Goal: Book appointment/travel/reservation

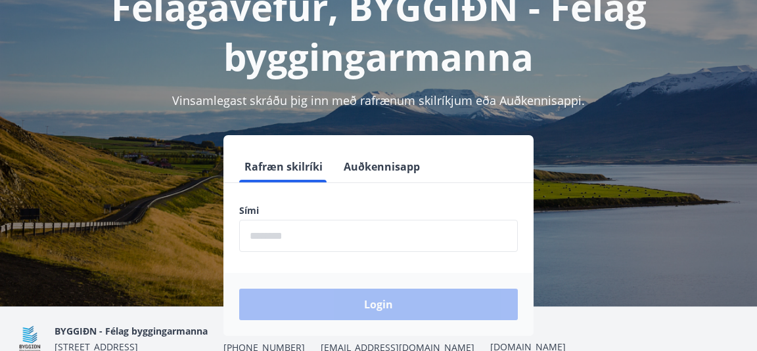
scroll to position [123, 0]
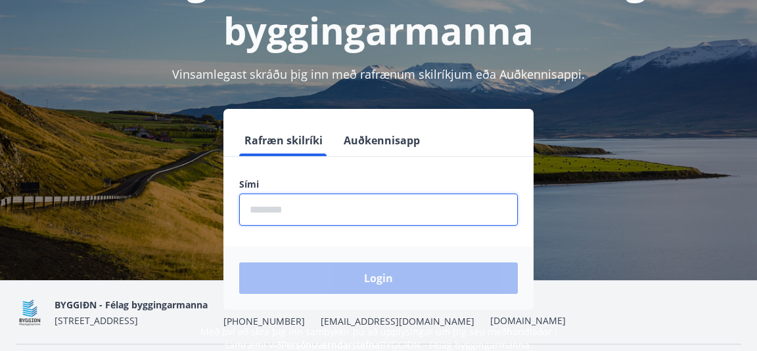
click at [347, 210] on input "phone" at bounding box center [378, 210] width 278 height 32
type input "********"
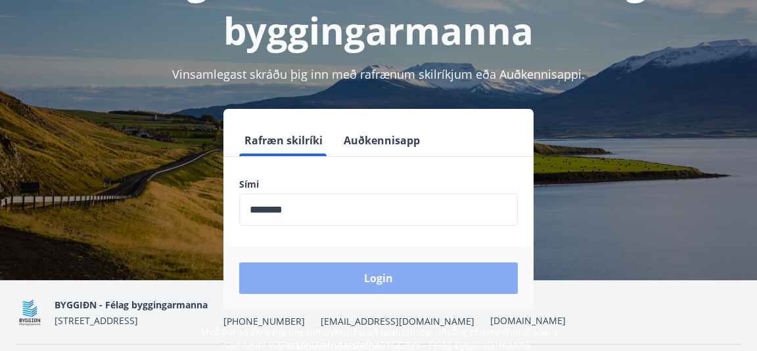
click at [384, 282] on button "Login" at bounding box center [378, 279] width 278 height 32
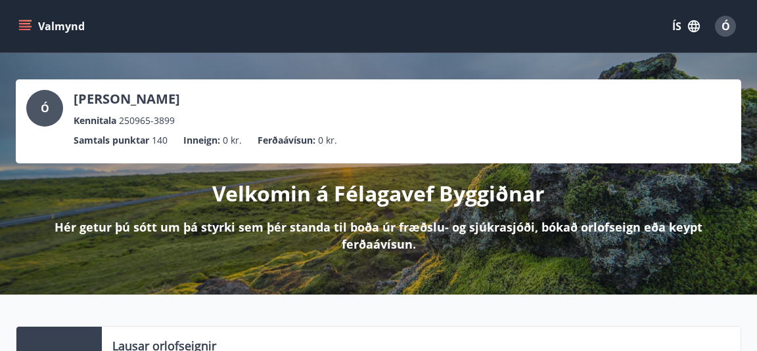
scroll to position [2, 0]
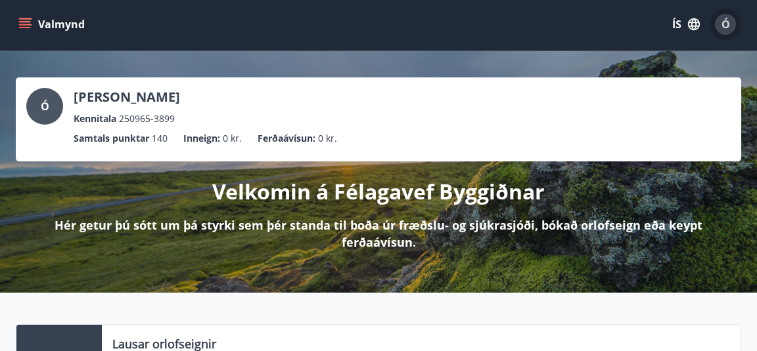
click at [725, 18] on span "Ó" at bounding box center [725, 24] width 9 height 14
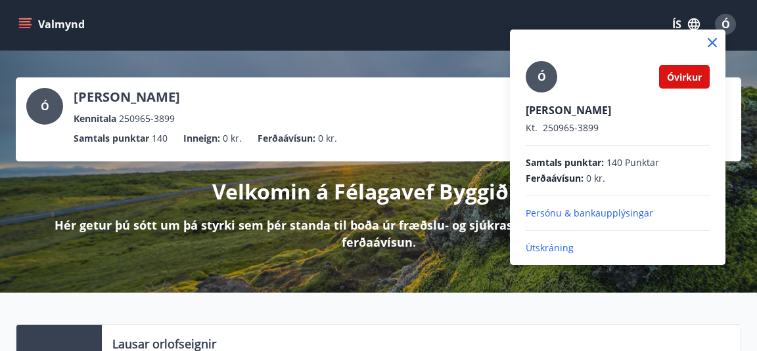
click at [712, 45] on icon at bounding box center [712, 43] width 16 height 16
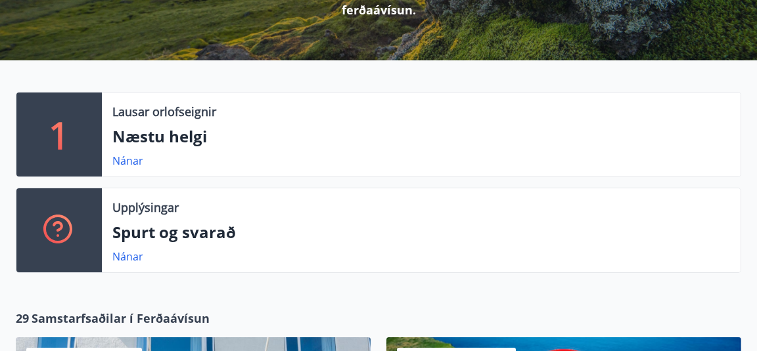
scroll to position [0, 0]
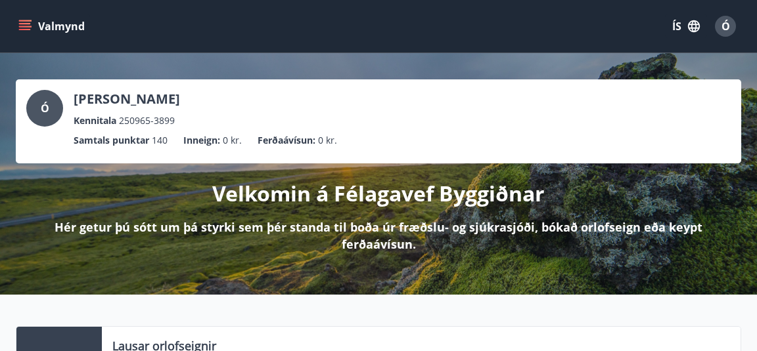
click at [31, 24] on icon "menu" at bounding box center [24, 26] width 13 height 13
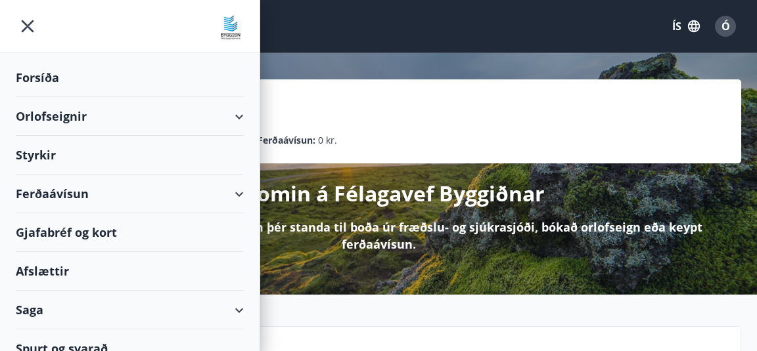
click at [50, 114] on div "Orlofseignir" at bounding box center [130, 116] width 228 height 39
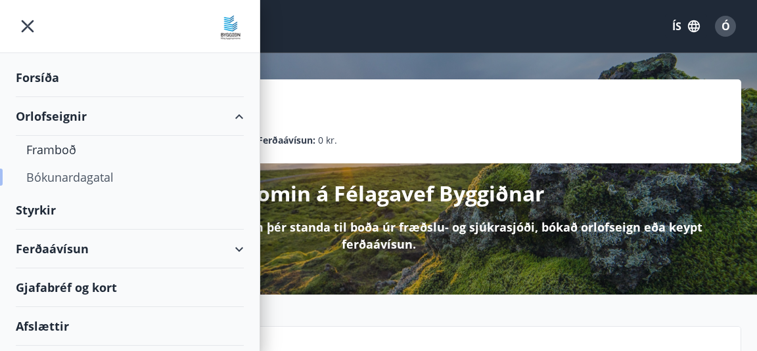
click at [65, 176] on div "Bókunardagatal" at bounding box center [129, 178] width 207 height 28
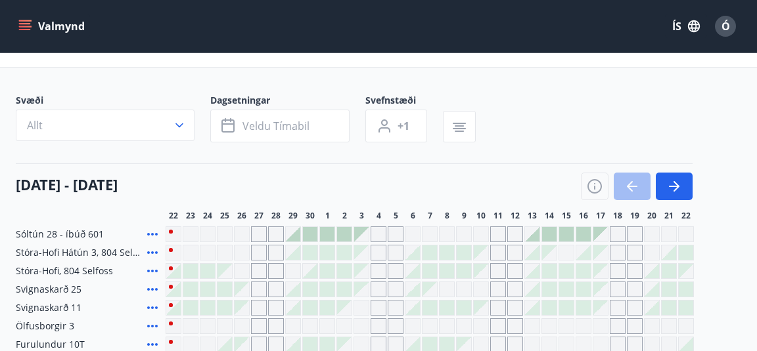
scroll to position [48, 0]
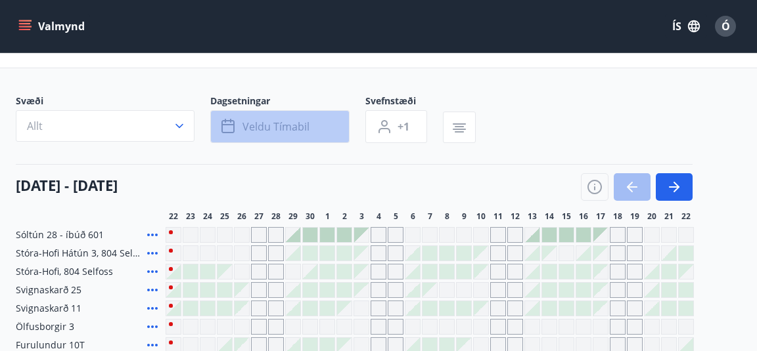
click at [282, 123] on span "Veldu tímabil" at bounding box center [275, 127] width 67 height 14
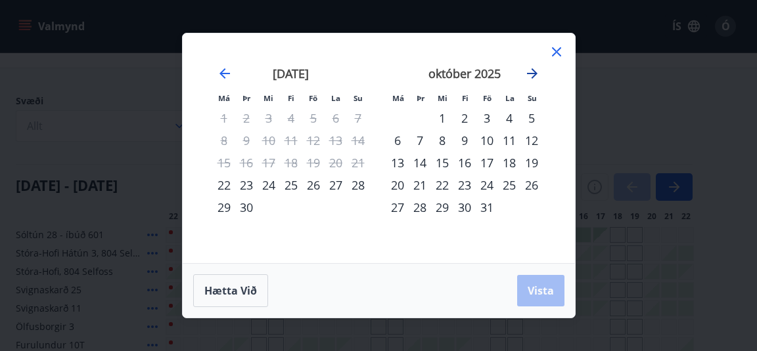
click at [534, 74] on icon "Move forward to switch to the next month." at bounding box center [532, 73] width 11 height 11
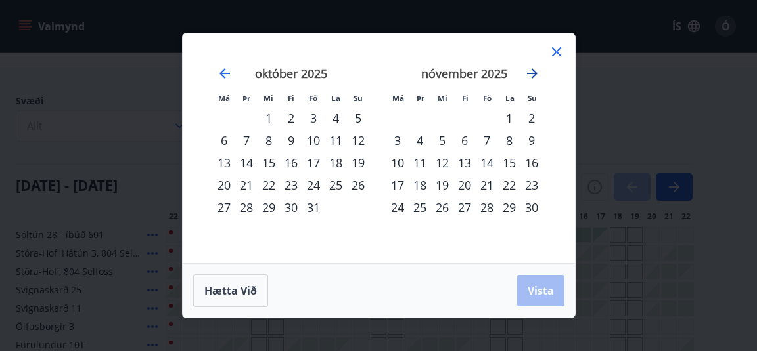
click at [534, 74] on icon "Move forward to switch to the next month." at bounding box center [532, 73] width 11 height 11
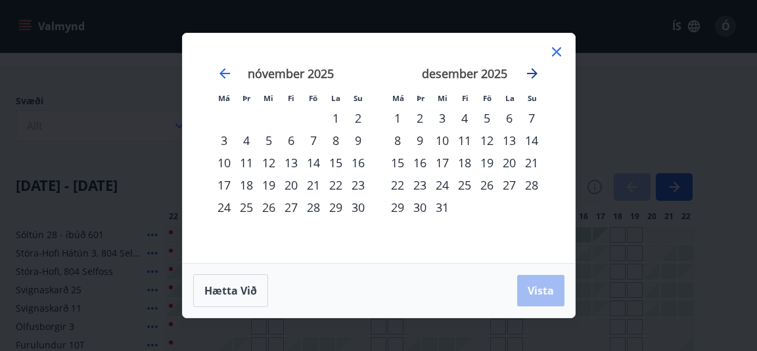
click at [534, 74] on icon "Move forward to switch to the next month." at bounding box center [532, 73] width 11 height 11
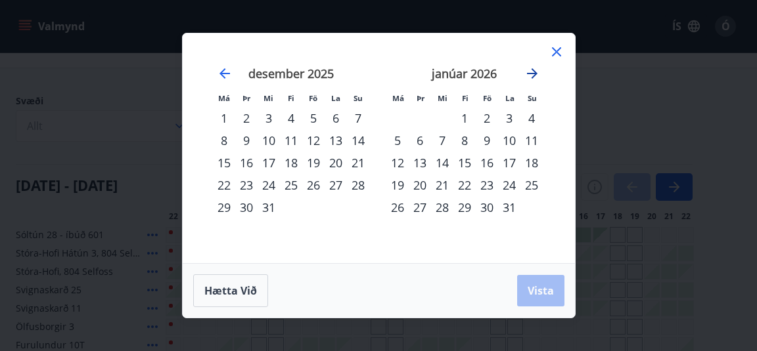
click at [534, 74] on icon "Move forward to switch to the next month." at bounding box center [532, 73] width 11 height 11
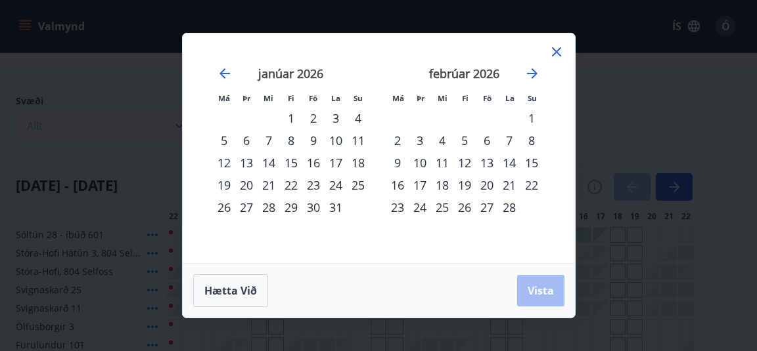
click at [487, 186] on div "20" at bounding box center [487, 185] width 22 height 22
click at [539, 186] on div "22" at bounding box center [531, 185] width 22 height 22
click at [542, 291] on span "Vista" at bounding box center [540, 291] width 26 height 14
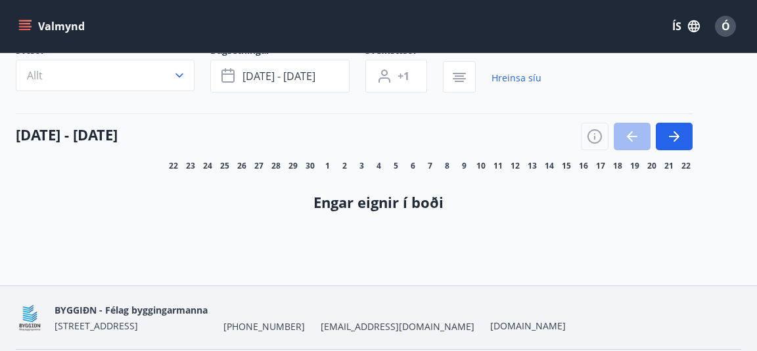
scroll to position [143, 0]
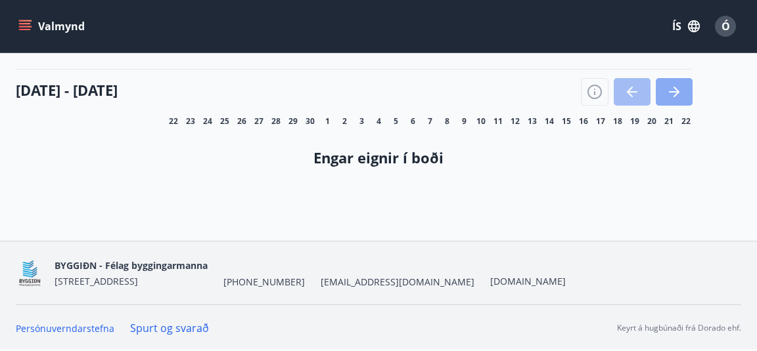
click at [679, 91] on icon "button" at bounding box center [674, 92] width 16 height 16
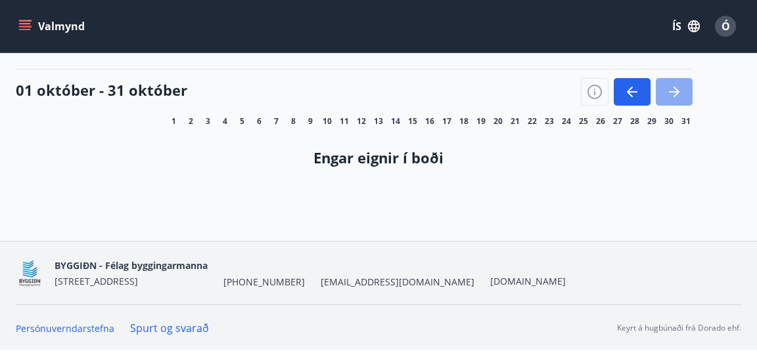
click at [679, 91] on icon "button" at bounding box center [674, 92] width 16 height 16
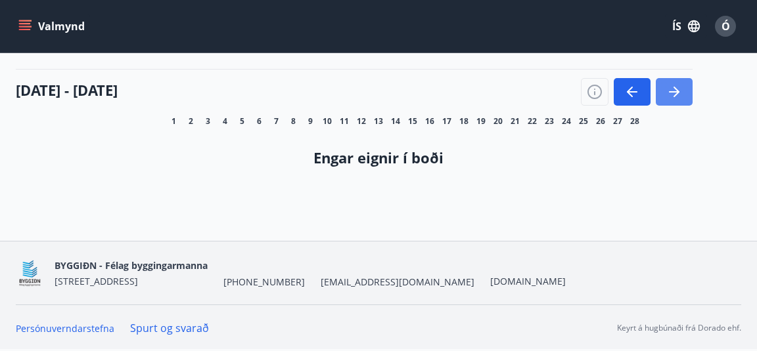
click at [679, 91] on icon "button" at bounding box center [674, 92] width 16 height 16
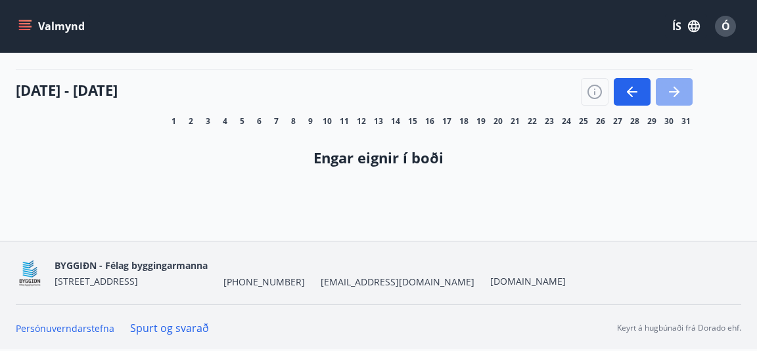
click at [679, 91] on icon "button" at bounding box center [674, 92] width 16 height 16
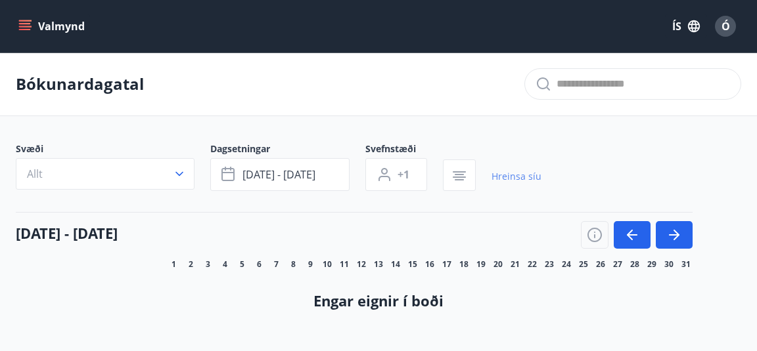
click at [527, 174] on link "Hreinsa síu" at bounding box center [516, 176] width 50 height 29
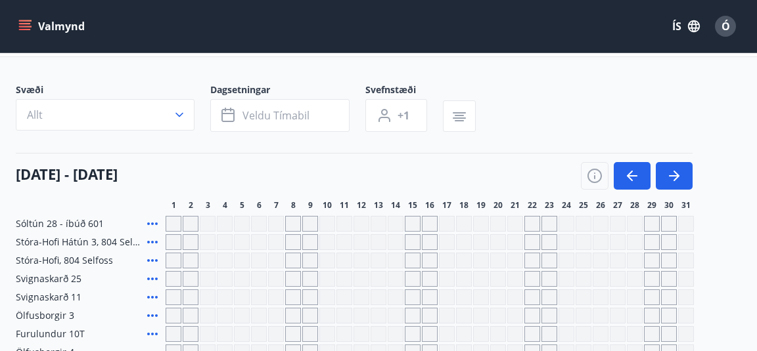
scroll to position [66, 0]
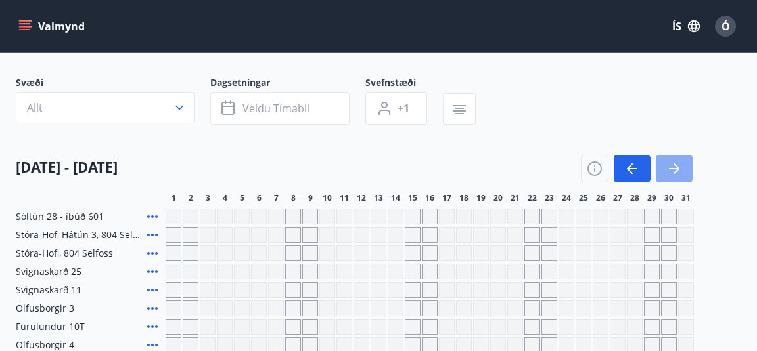
click at [682, 167] on button "button" at bounding box center [673, 169] width 37 height 28
